Goal: Task Accomplishment & Management: Use online tool/utility

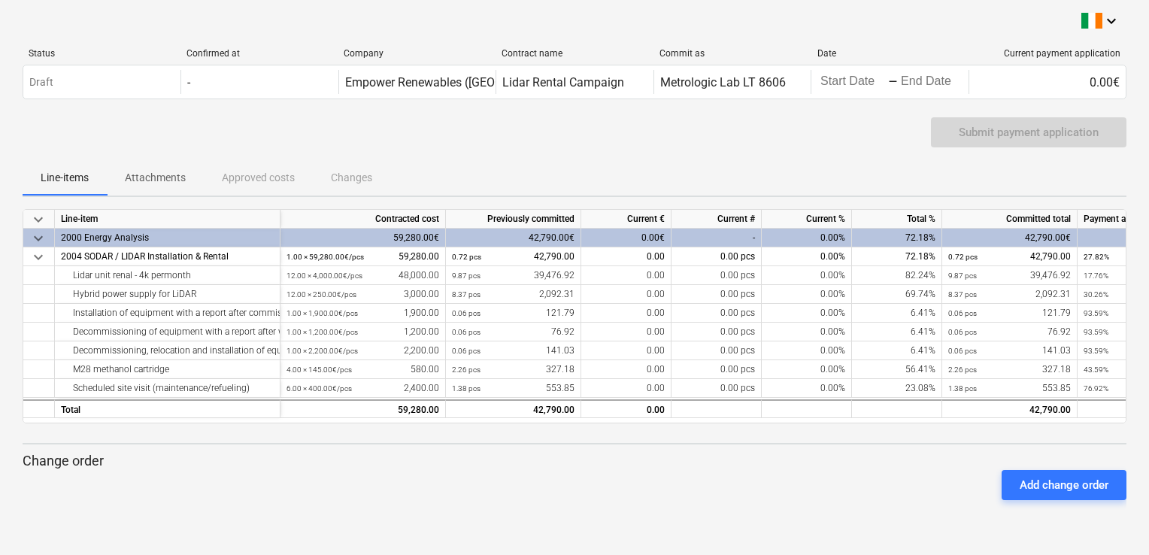
drag, startPoint x: 281, startPoint y: 216, endPoint x: 380, endPoint y: 215, distance: 98.5
click at [380, 215] on div "Contracted cost" at bounding box center [363, 219] width 165 height 19
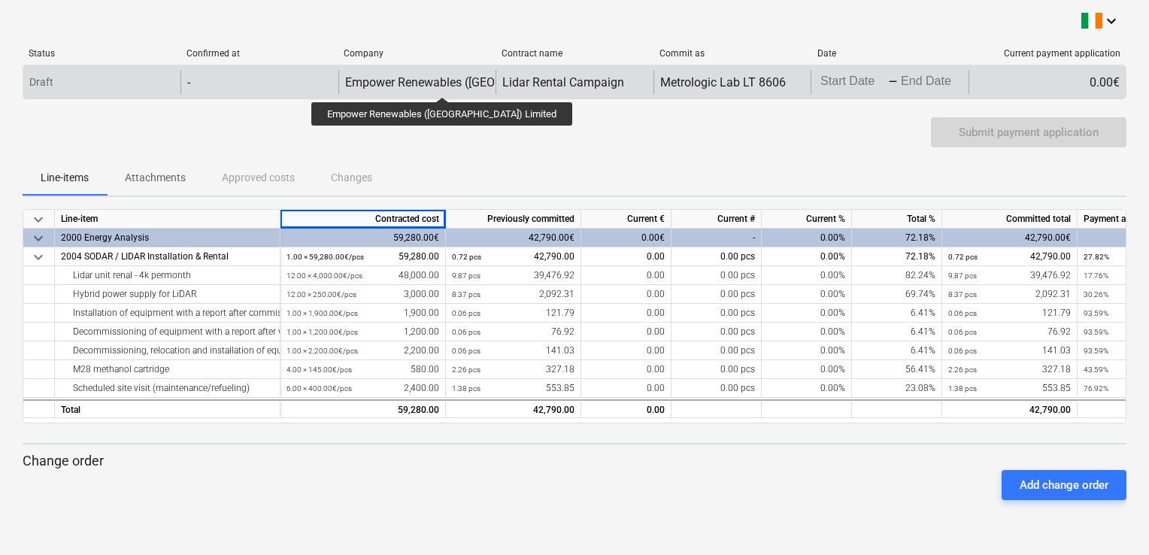
click at [412, 83] on div "Empower Renewables ([GEOGRAPHIC_DATA]) Limited" at bounding box center [487, 82] width 284 height 14
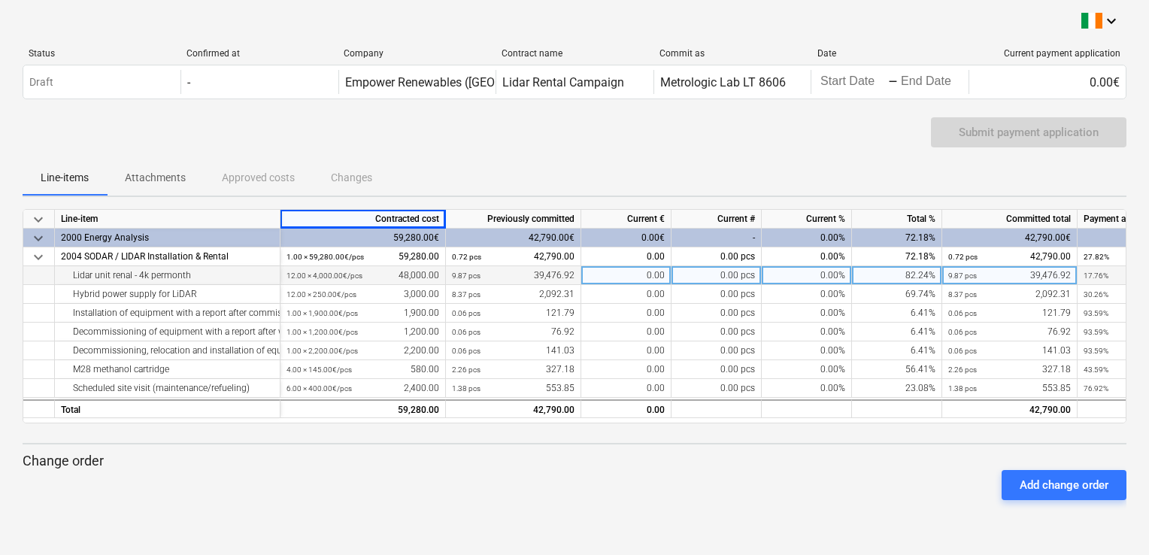
click at [619, 275] on div "0.00" at bounding box center [626, 275] width 90 height 19
type input "3800"
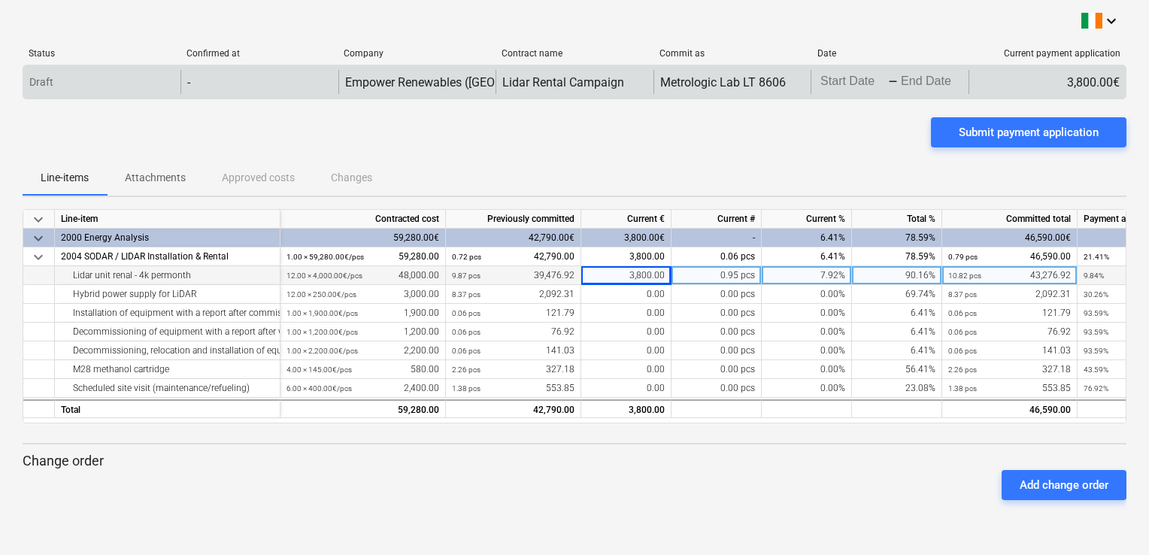
click at [845, 81] on body "keyboard_arrow_down Status Confirmed at Company Contract name Commit as Date Cu…" at bounding box center [574, 277] width 1149 height 555
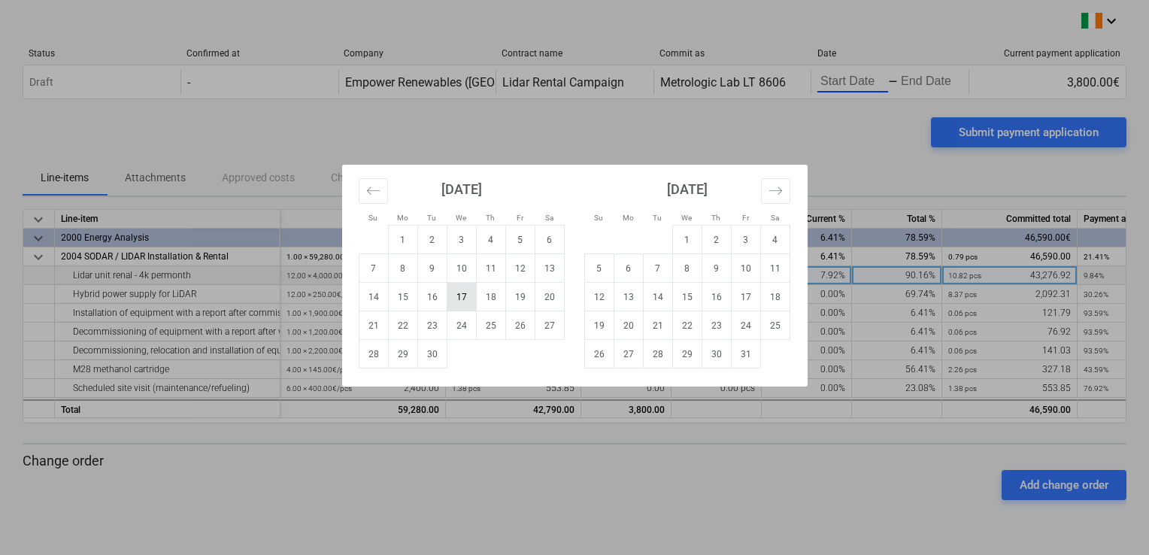
click at [464, 299] on td "17" at bounding box center [461, 297] width 29 height 29
type input "[DATE]"
click at [710, 295] on td "16" at bounding box center [716, 297] width 29 height 29
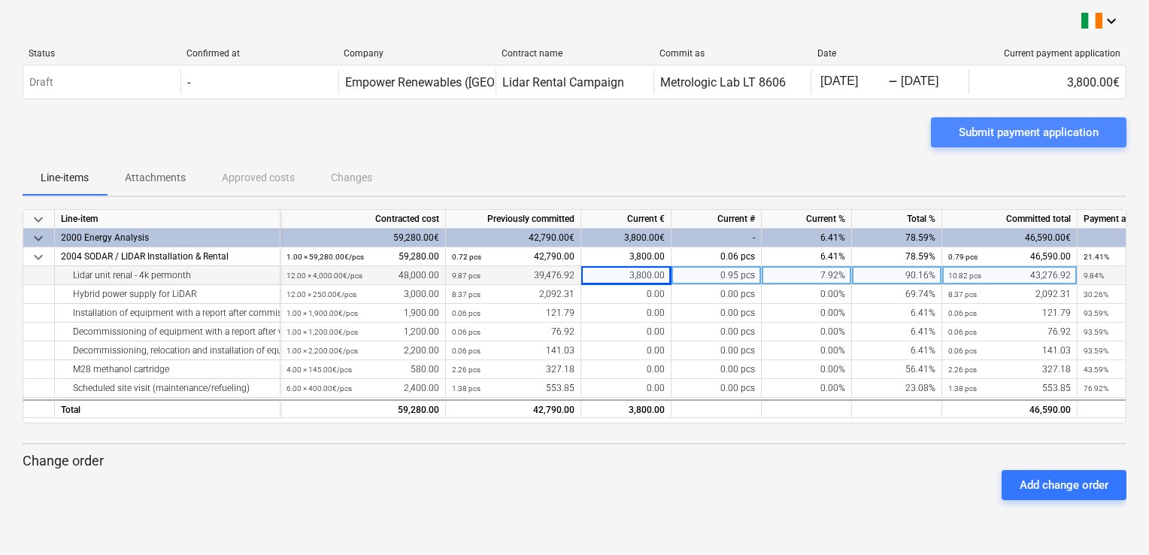
click at [1035, 132] on div "Submit payment application" at bounding box center [1029, 133] width 140 height 20
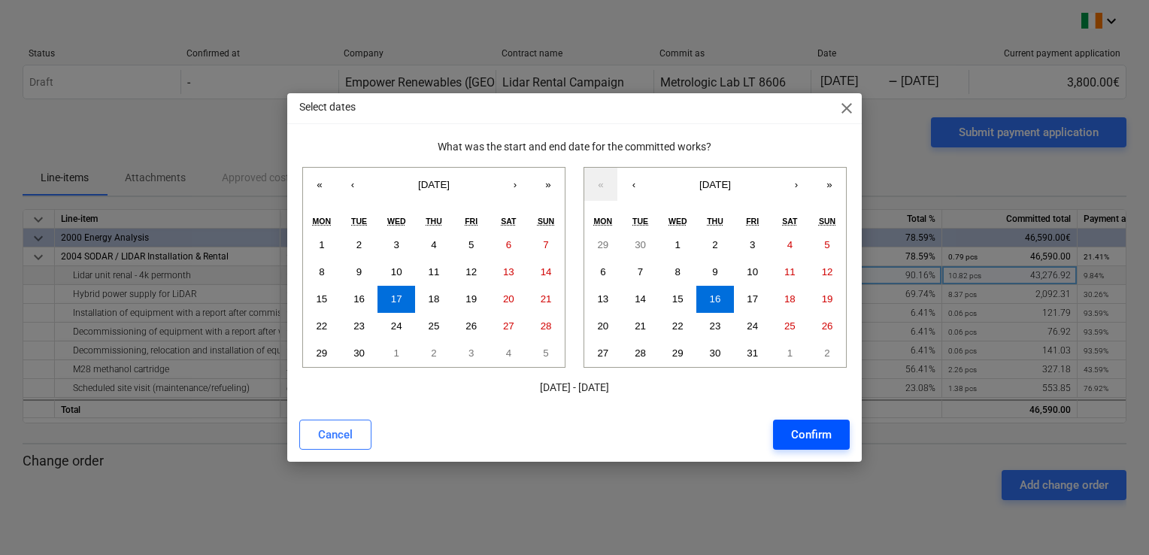
click at [804, 447] on button "Confirm" at bounding box center [811, 435] width 77 height 30
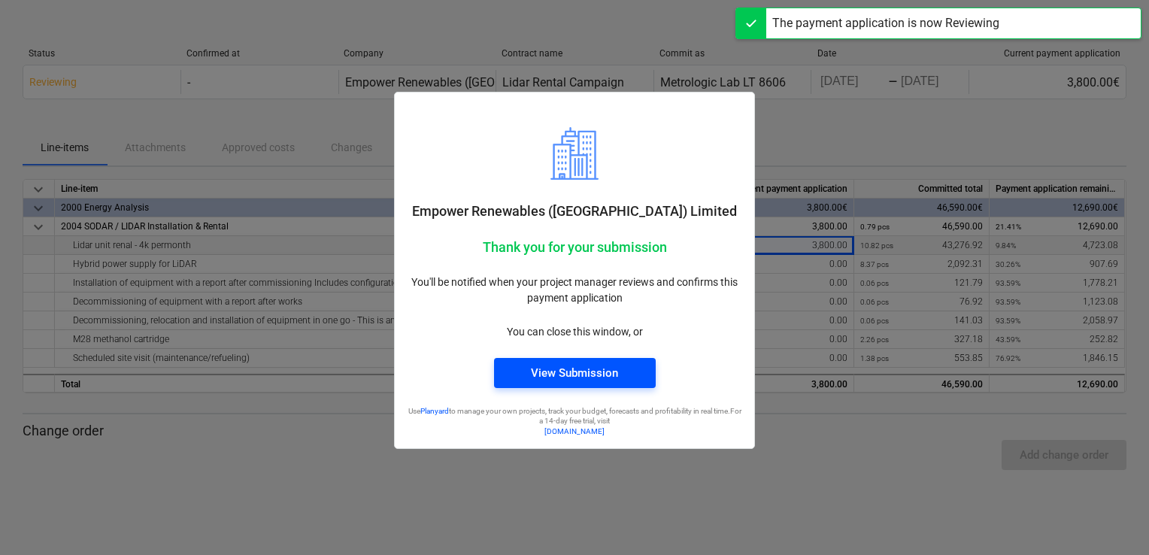
click at [542, 375] on div "View Submission" at bounding box center [574, 373] width 87 height 20
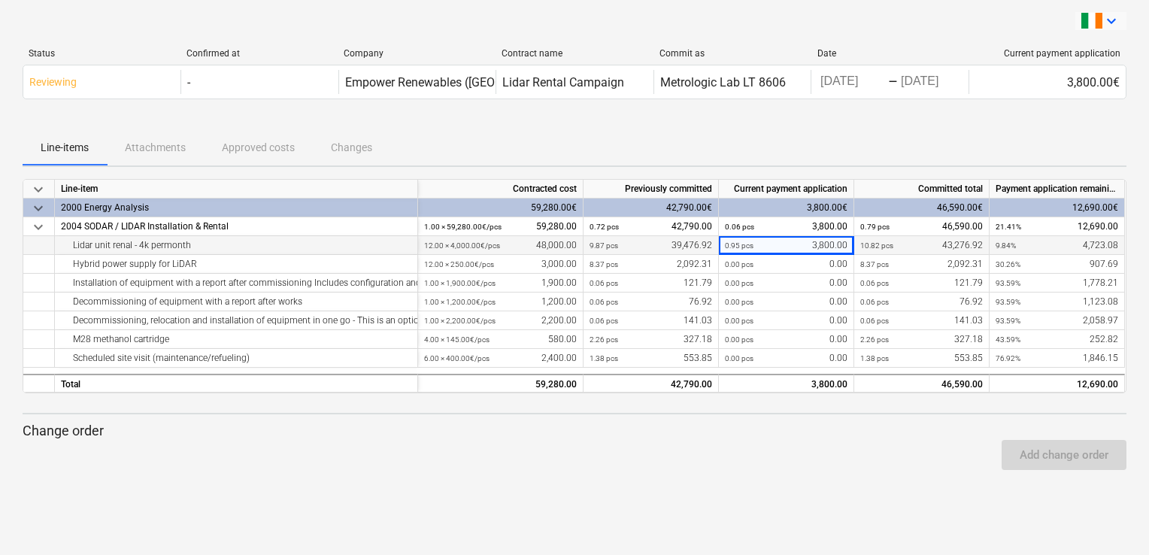
click at [1115, 20] on icon "keyboard_arrow_down" at bounding box center [1112, 21] width 18 height 18
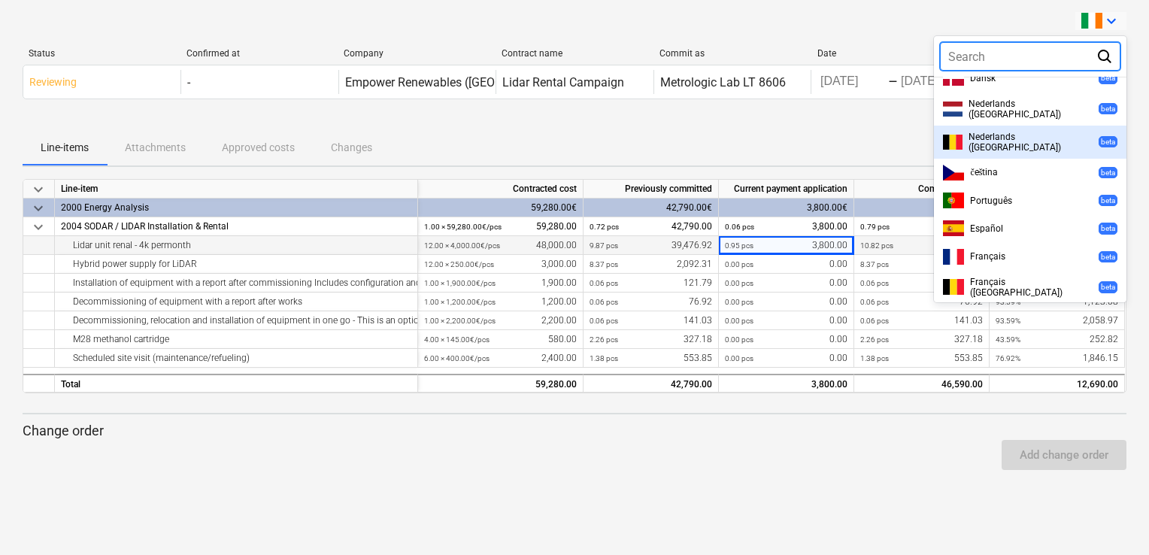
scroll to position [302, 0]
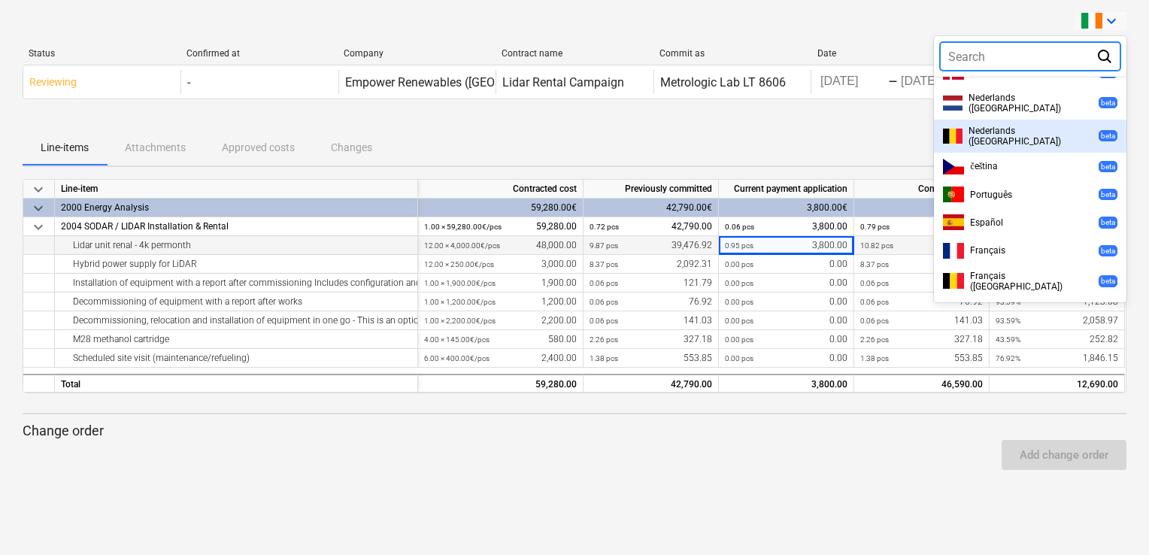
click at [813, 128] on div at bounding box center [574, 277] width 1149 height 555
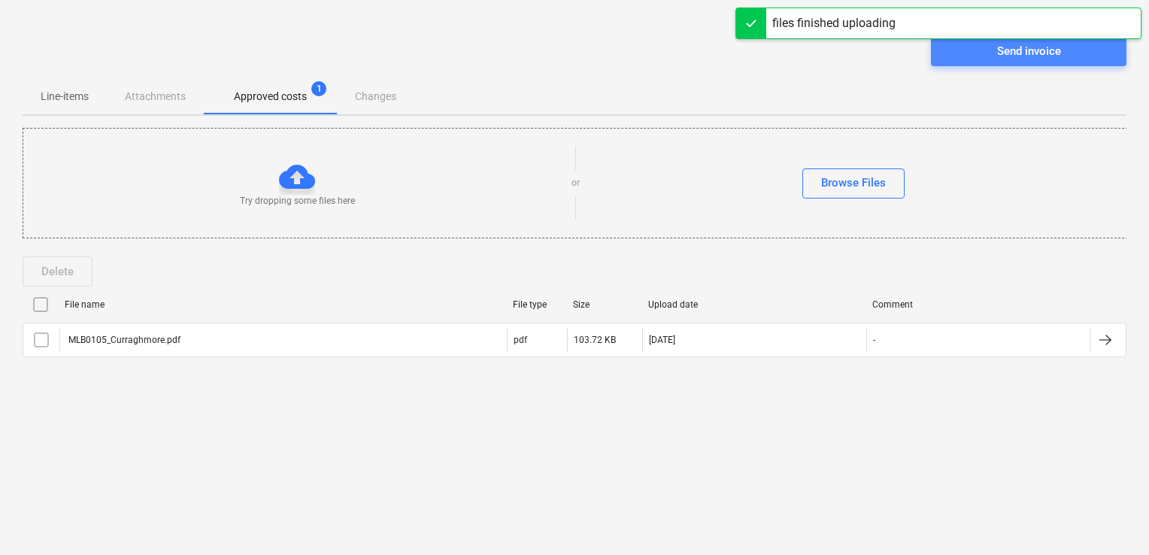
click at [1040, 53] on div "Send invoice" at bounding box center [1029, 51] width 64 height 20
